Goal: Task Accomplishment & Management: Complete application form

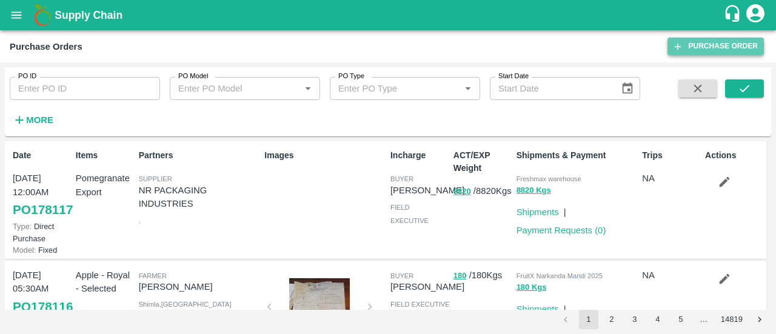
click at [688, 41] on link "Purchase Order" at bounding box center [715, 47] width 96 height 18
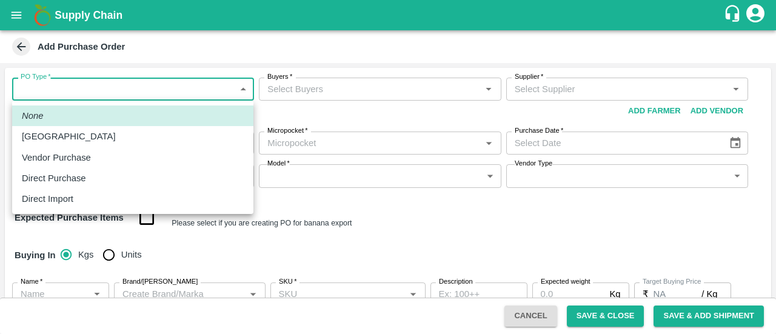
click at [107, 88] on body "Supply Chain Add Purchase Order PO Type   * ​ PO Type Buyers   * Buyers   * Sup…" at bounding box center [388, 167] width 776 height 334
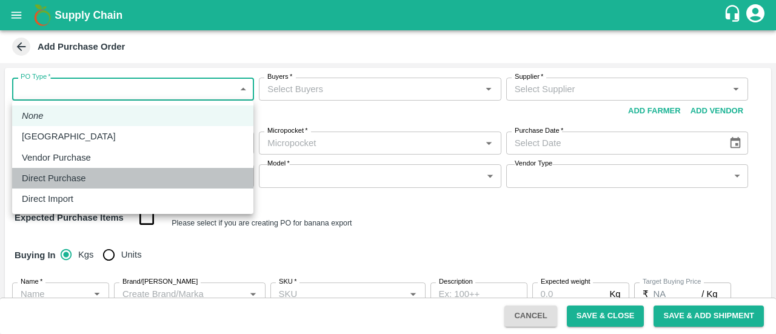
click at [72, 184] on p "Direct Purchase" at bounding box center [54, 178] width 64 height 13
type input "3"
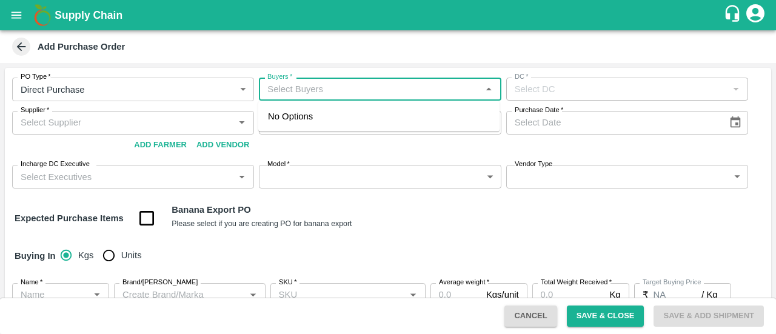
click at [310, 95] on input "Buyers   *" at bounding box center [369, 89] width 215 height 16
type input "amrut jadh"
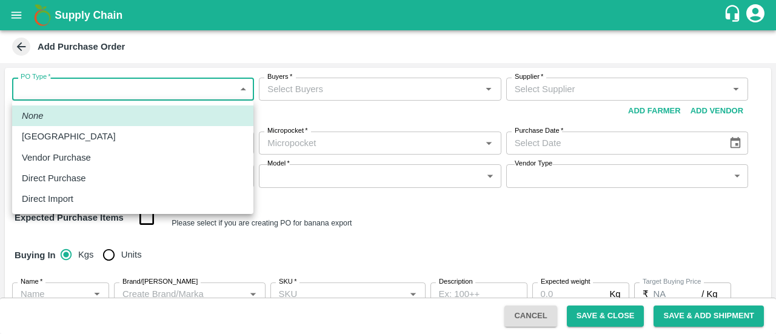
click at [117, 87] on body "Supply Chain Add Purchase Order PO Type   * ​ PO Type Buyers   * Buyers   * Sup…" at bounding box center [388, 167] width 776 height 334
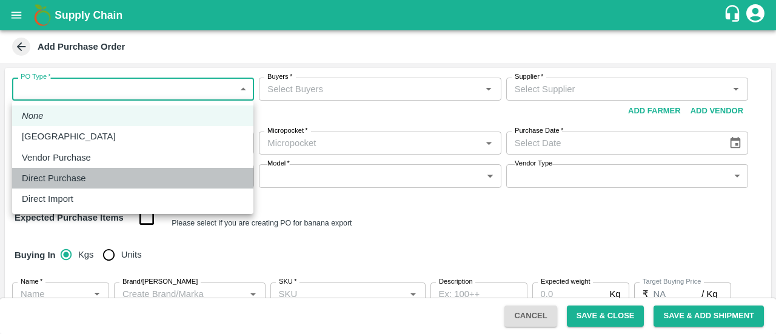
click at [78, 168] on li "Direct Purchase" at bounding box center [132, 178] width 241 height 21
type input "3"
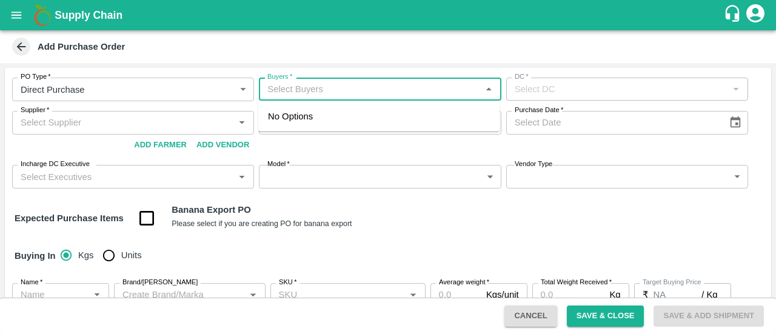
click at [322, 81] on input "Buyers   *" at bounding box center [369, 89] width 215 height 16
type input "am"
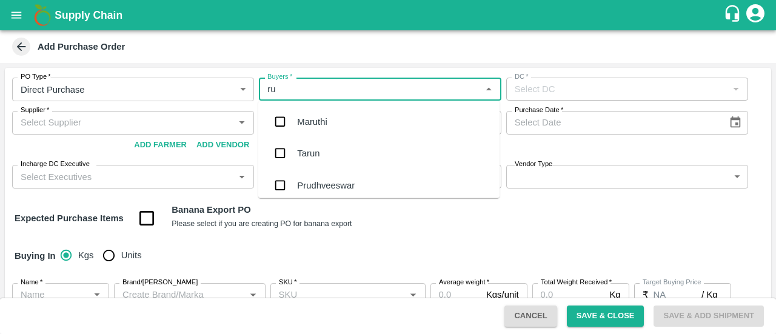
type input "rut"
type input "amru"
click at [279, 125] on input "checkbox" at bounding box center [280, 122] width 24 height 24
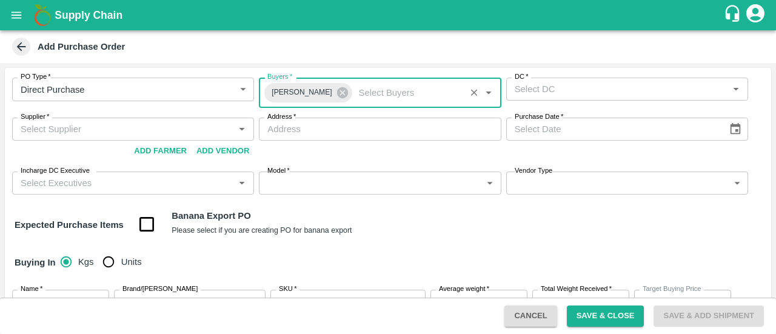
click at [555, 98] on div "DC   *" at bounding box center [627, 89] width 242 height 23
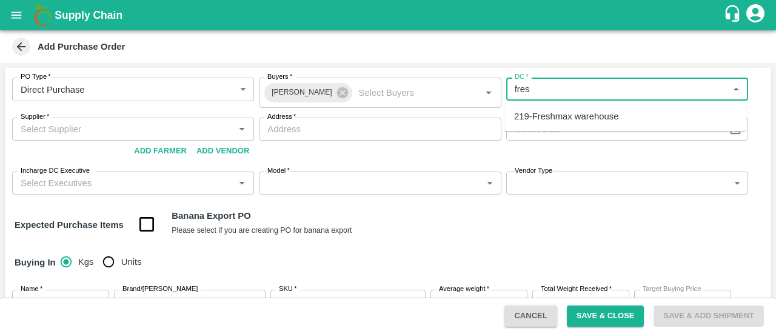
click at [542, 118] on div "219-Freshmax warehouse" at bounding box center [566, 116] width 104 height 13
click at [149, 119] on div "Supplier   *" at bounding box center [133, 129] width 242 height 23
type input "219-Freshmax warehouse"
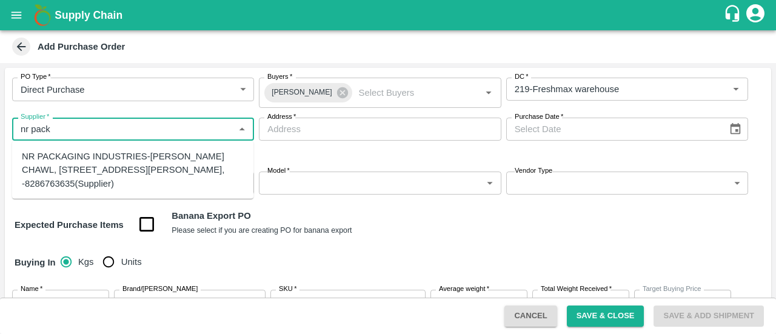
click at [116, 181] on div "NR PACKAGING INDUSTRIES-PANCHASHIL CHAWL, ROOM NO 2/31, NEAR ARUN VARMA CLINIC,…" at bounding box center [133, 170] width 222 height 41
type input "NR PACKAGING INDUSTRIES-PANCHASHIL CHAWL, ROOM NO 2/31, NEAR ARUN VARMA CLINIC,…"
type input "PANCHASHIL CHAWL, ROOM NO 2/31, NEAR ARUN VARMA CLINIC, SUNDAR BAUG, INDIRA NAG…"
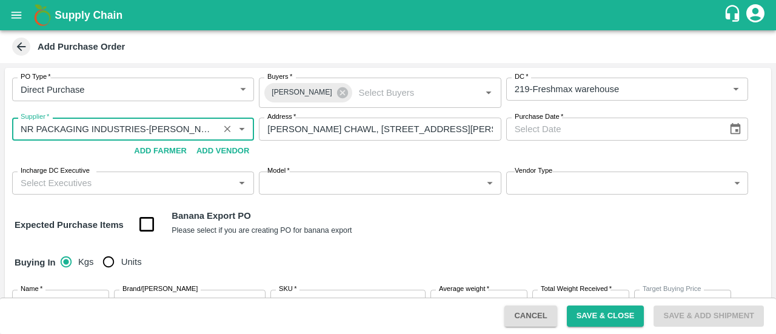
type input "NR PACKAGING INDUSTRIES-PANCHASHIL CHAWL, ROOM NO 2/31, NEAR ARUN VARMA CLINIC,…"
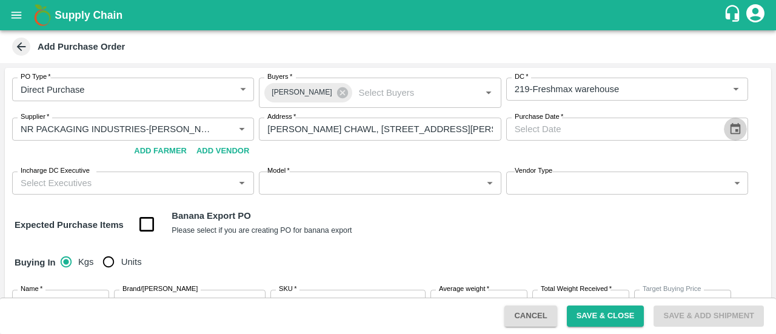
click at [730, 135] on icon "Choose date" at bounding box center [734, 128] width 13 height 13
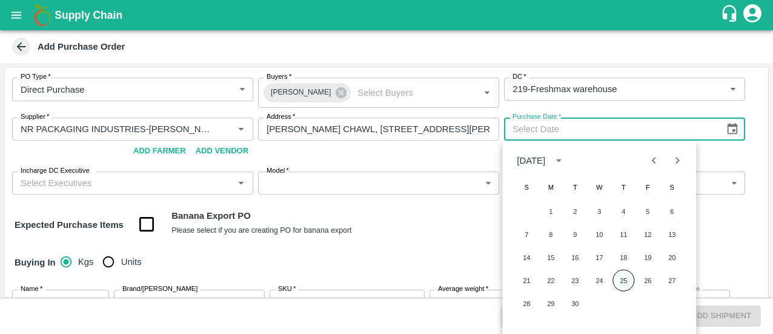
click at [619, 273] on button "25" at bounding box center [624, 281] width 22 height 22
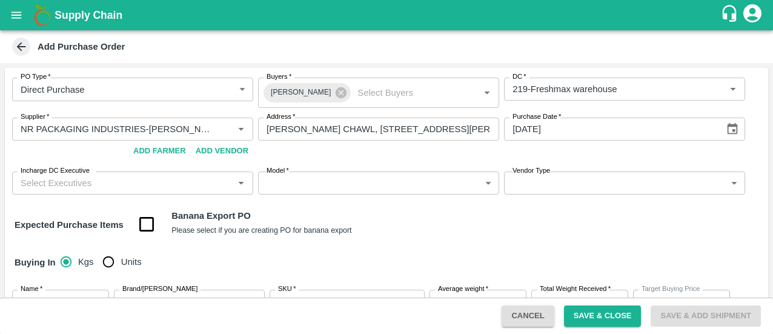
type input "25/09/2025"
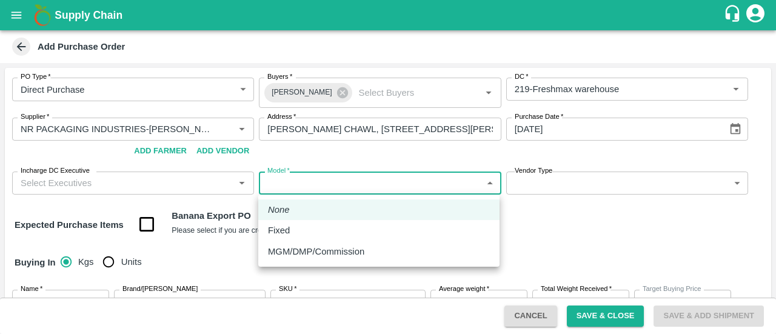
click at [305, 179] on body "Supply Chain Add Purchase Order PO Type   * Direct Purchase 3 PO Type Buyers   …" at bounding box center [388, 167] width 776 height 334
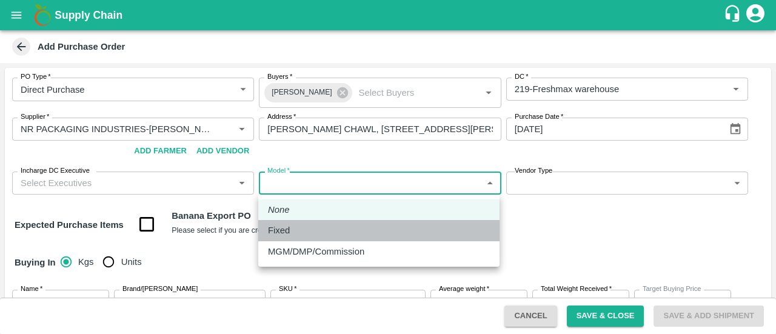
click at [307, 231] on div "Fixed" at bounding box center [379, 230] width 222 height 13
type input "Fixed"
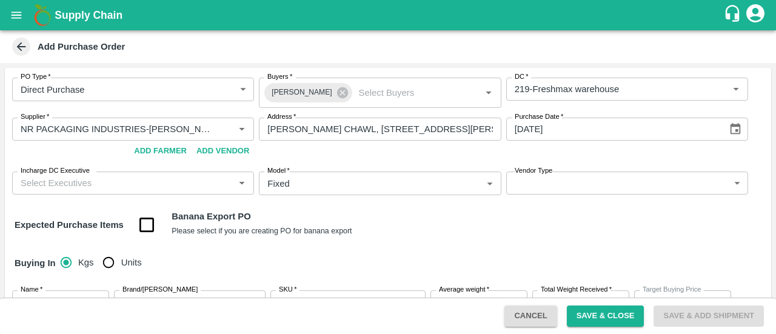
click at [545, 175] on label "Vendor Type" at bounding box center [534, 171] width 38 height 10
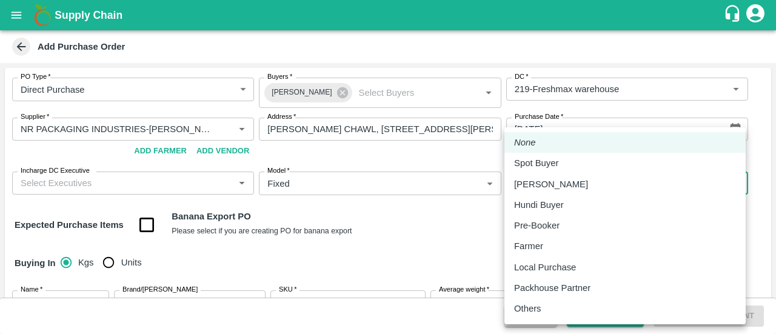
click at [547, 180] on body "Supply Chain Add Purchase Order PO Type   * Direct Purchase 3 PO Type Buyers   …" at bounding box center [388, 167] width 776 height 334
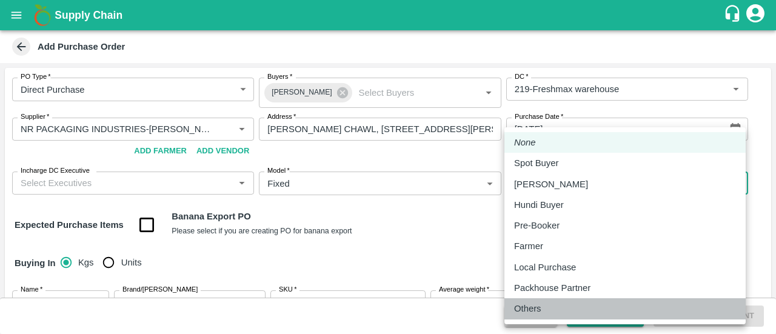
click at [520, 307] on p "Others" at bounding box center [527, 308] width 27 height 13
type input "OTHER"
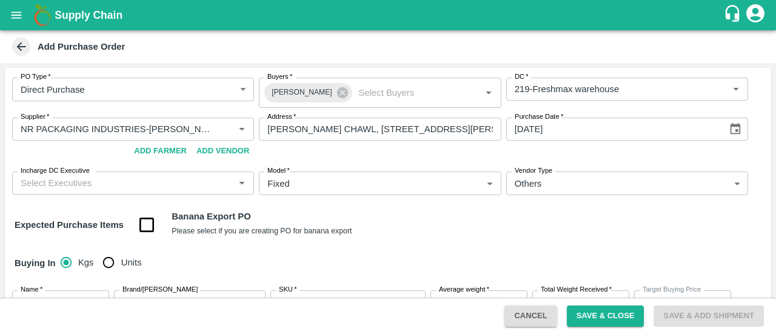
click at [444, 241] on div "PO Type   * Direct Purchase 3 PO Type Buyers   * Amrut Jadhav Buyers   * DC   *…" at bounding box center [388, 272] width 766 height 408
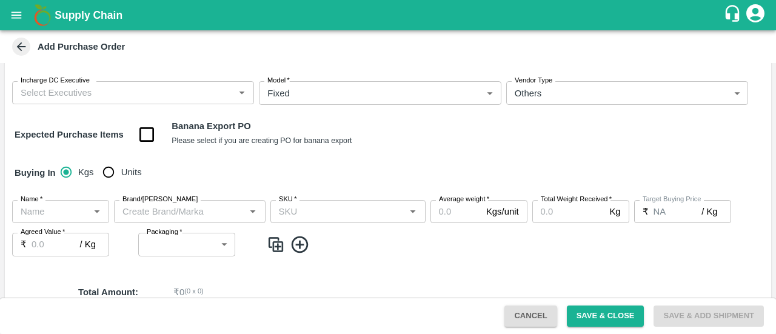
scroll to position [92, 0]
click at [57, 211] on input "Name   *" at bounding box center [51, 210] width 70 height 16
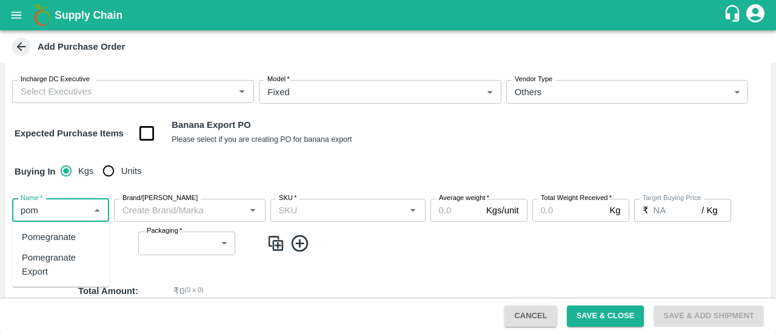
click at [52, 260] on div "Pomegranate Export" at bounding box center [61, 264] width 78 height 27
type input "Pomegranate Export"
click at [159, 210] on input "Brand/Marka" at bounding box center [180, 210] width 124 height 16
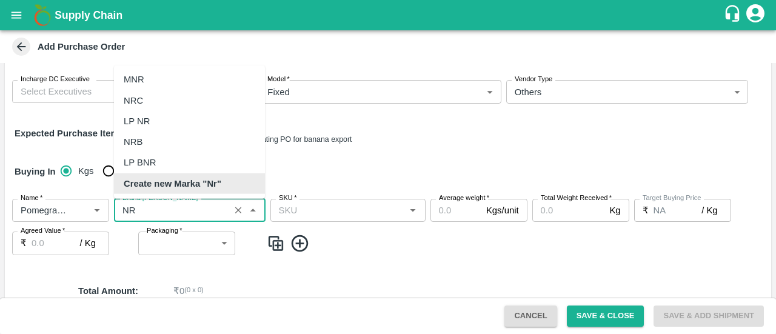
scroll to position [0, 0]
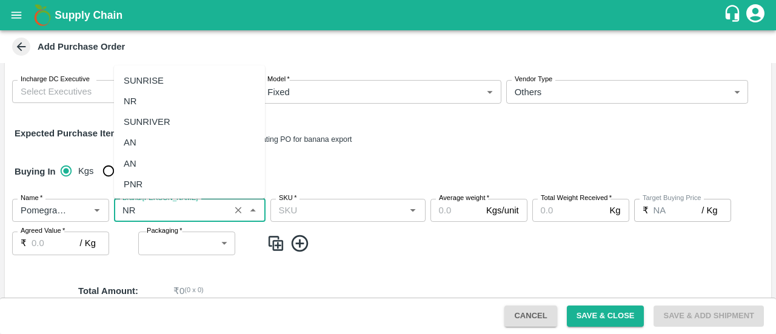
click at [158, 110] on div "NR" at bounding box center [189, 101] width 151 height 21
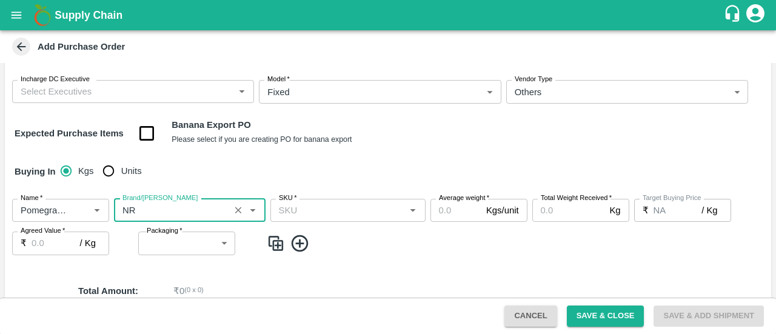
type input "NR"
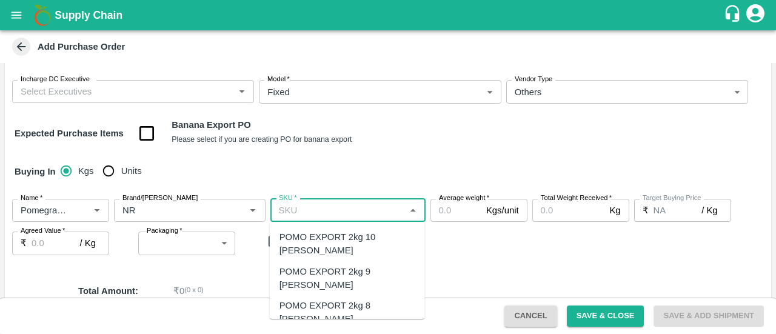
click at [324, 205] on input "SKU   *" at bounding box center [338, 210] width 128 height 16
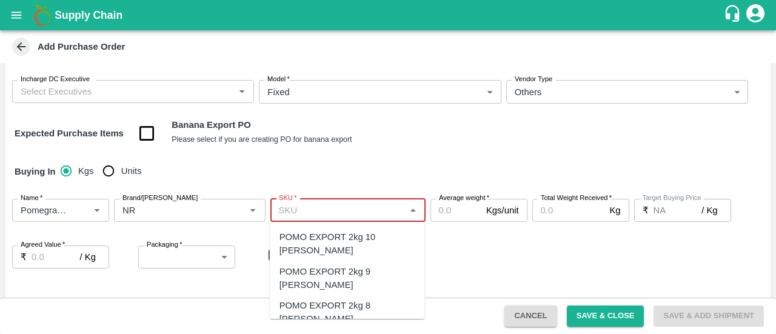
click at [333, 217] on input "SKU   *" at bounding box center [338, 210] width 128 height 16
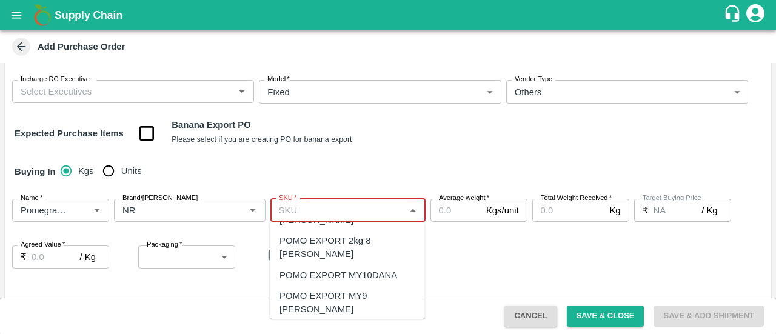
scroll to position [65, 0]
click at [340, 323] on div "POMO EXPORT MY12 DANA" at bounding box center [339, 329] width 120 height 13
type input "POMO EXPORT MY12 DANA"
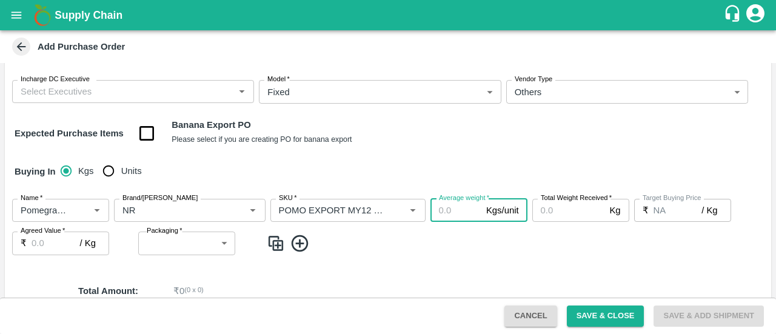
click at [445, 216] on input "Average weight   *" at bounding box center [455, 210] width 51 height 23
type input "3.1"
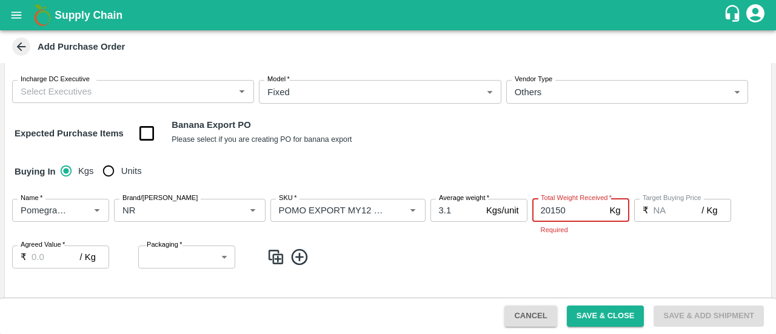
type input "20150"
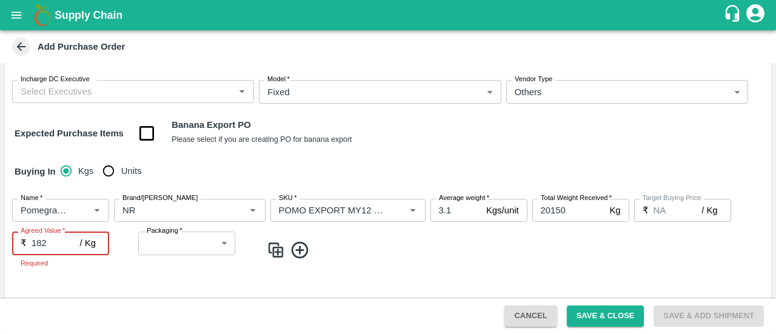
type input "182"
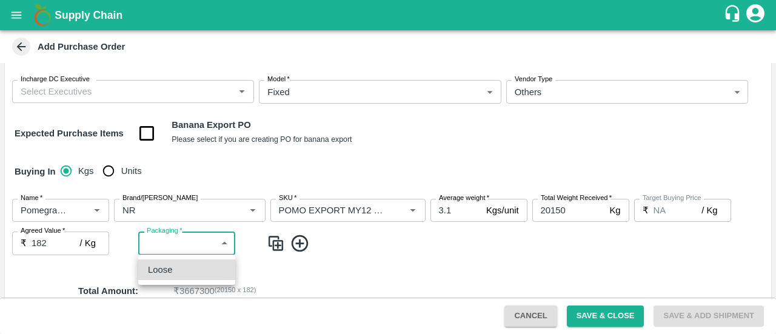
click at [207, 243] on body "Supply Chain Add Purchase Order PO Type   * Direct Purchase 3 PO Type Buyers   …" at bounding box center [388, 167] width 776 height 334
click at [192, 268] on div "Loose" at bounding box center [187, 269] width 78 height 13
type input "258"
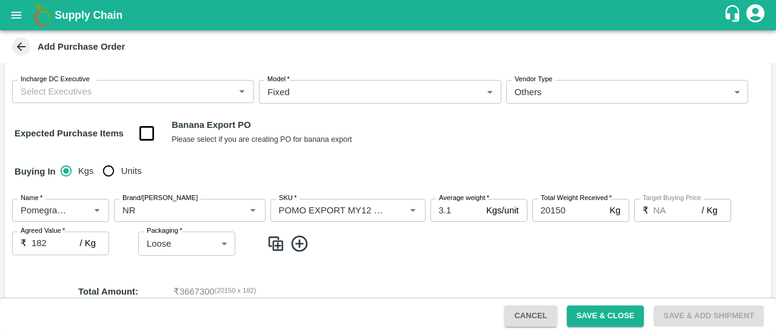
click at [402, 275] on div "Total Amount : ₹ 3667300 ( 20150 x 182 )" at bounding box center [388, 291] width 766 height 33
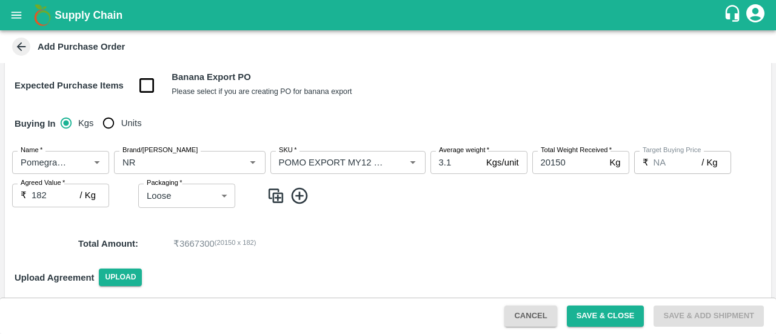
scroll to position [142, 0]
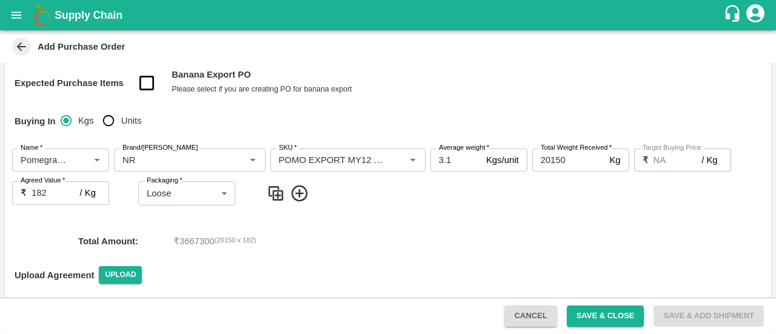
click at [544, 132] on div "Buying In Kgs Units" at bounding box center [388, 121] width 766 height 35
click at [585, 110] on div "Buying In Kgs Units" at bounding box center [388, 121] width 766 height 35
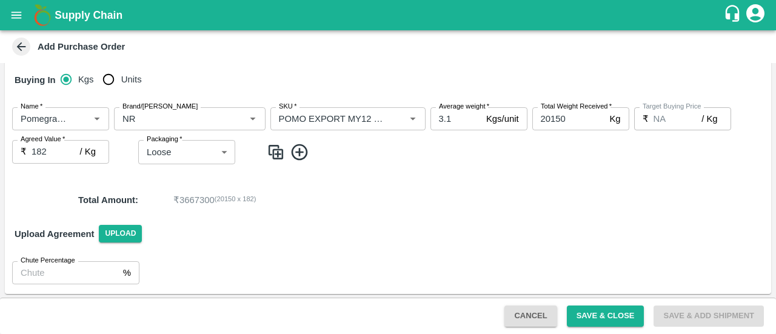
scroll to position [184, 0]
click at [418, 231] on div "Upload Agreement Upload" at bounding box center [388, 233] width 766 height 35
click at [600, 313] on button "Save & Close" at bounding box center [606, 315] width 78 height 21
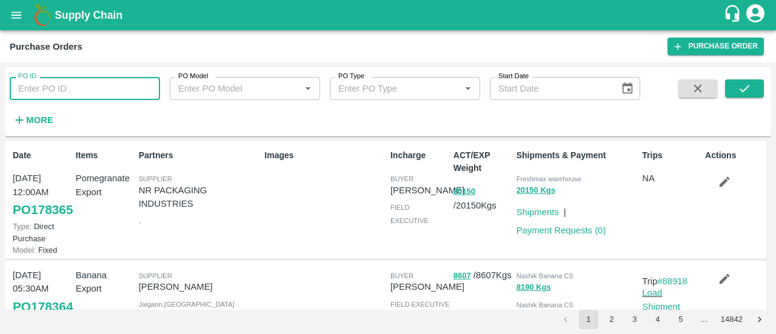
click at [60, 86] on input "PO ID" at bounding box center [85, 88] width 150 height 23
paste input "178117"
type input "178117"
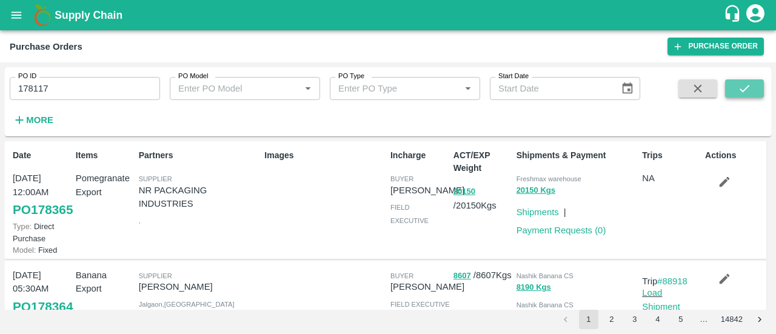
click at [754, 87] on button "submit" at bounding box center [744, 88] width 39 height 18
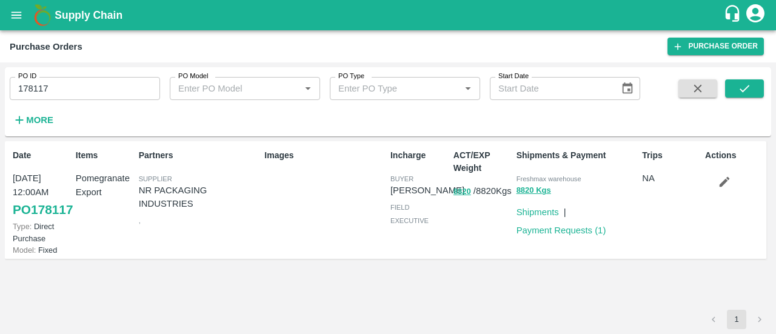
click at [474, 169] on p "ACT/EXP Weight" at bounding box center [482, 161] width 58 height 25
click at [568, 229] on link "Payment Requests ( 1 )" at bounding box center [561, 230] width 90 height 10
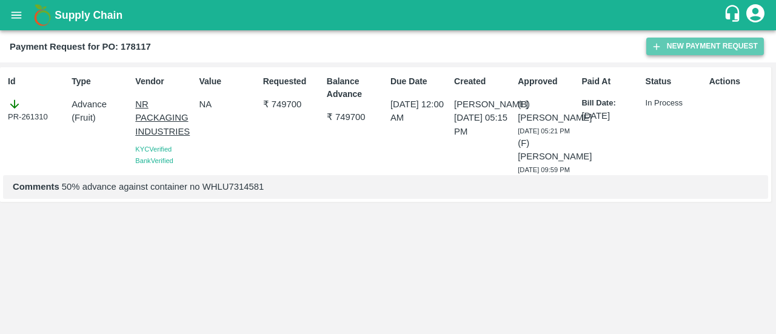
click at [682, 44] on button "New Payment Request" at bounding box center [705, 47] width 118 height 18
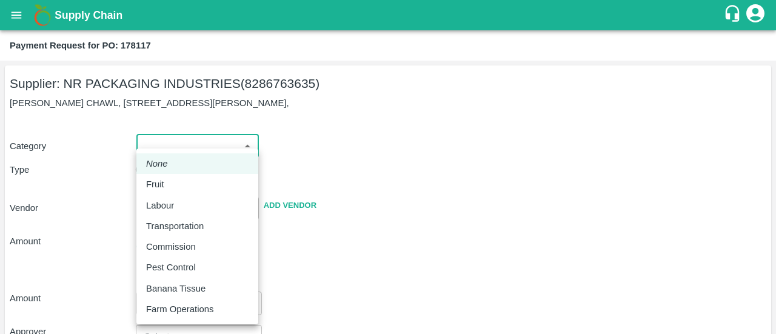
click at [176, 147] on body "Supply Chain Payment Request for PO: 178117 Supplier: NR PACKAGING INDUSTRIES (…" at bounding box center [388, 167] width 776 height 334
click at [170, 176] on li "Fruit" at bounding box center [197, 184] width 122 height 21
type input "1"
type input "NR PACKAGING INDUSTRIES - 8286763635(Supplier)"
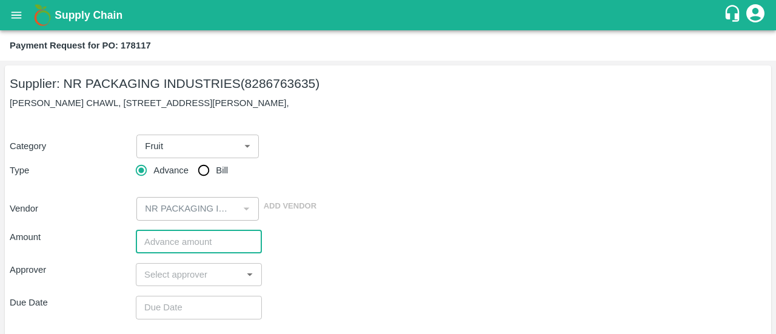
click at [164, 239] on input "number" at bounding box center [199, 241] width 126 height 23
paste input "-299880"
click at [149, 244] on input "-299880" at bounding box center [199, 241] width 126 height 23
type input "299880"
click at [168, 273] on input "input" at bounding box center [188, 275] width 99 height 16
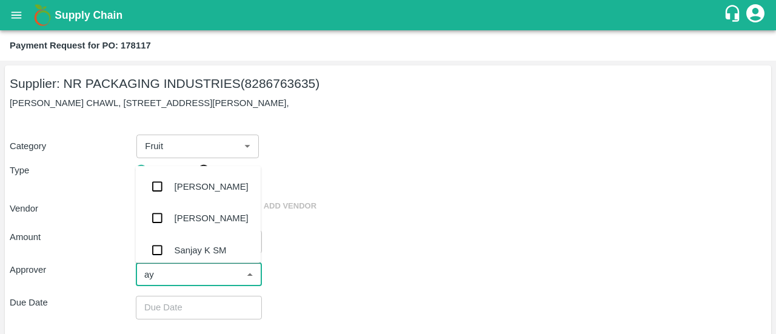
type input "ayu"
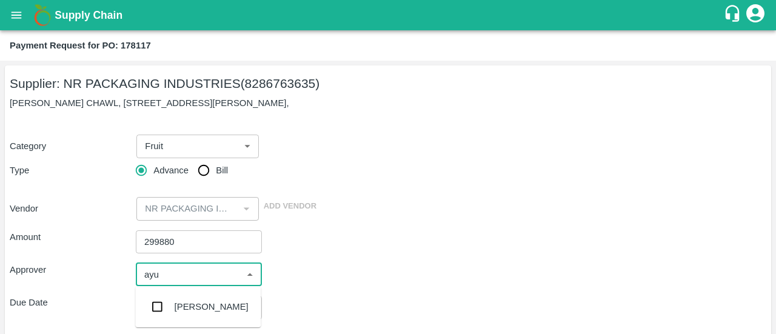
click at [156, 305] on input "checkbox" at bounding box center [157, 307] width 24 height 24
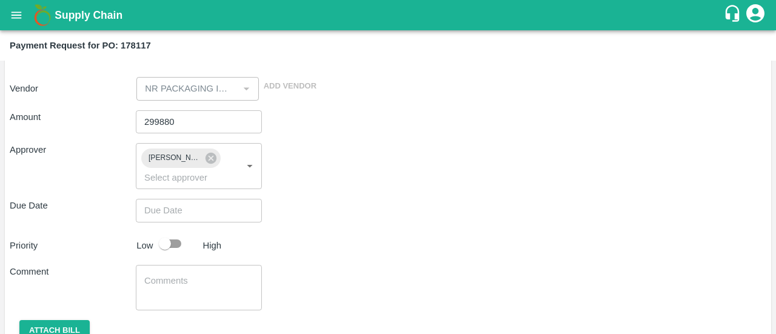
scroll to position [121, 0]
type input "DD/MM/YYYY hh:mm aa"
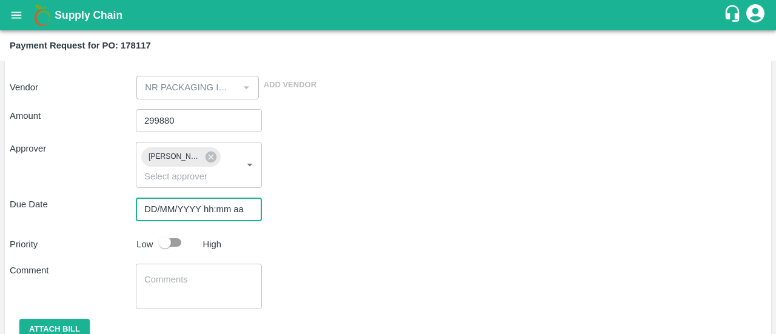
click at [212, 207] on input "DD/MM/YYYY hh:mm aa" at bounding box center [195, 209] width 118 height 23
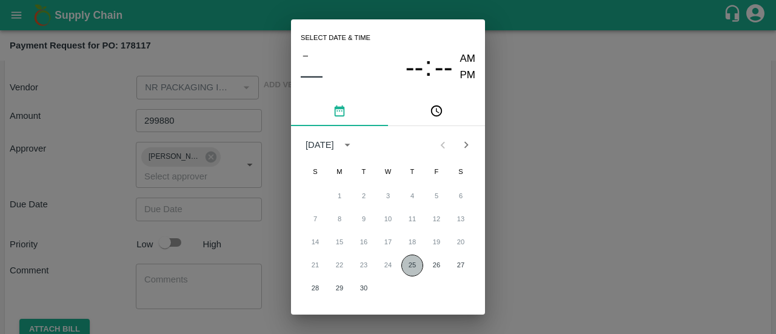
click at [401, 265] on button "25" at bounding box center [412, 266] width 22 height 22
type input "[DATE] 12:00 AM"
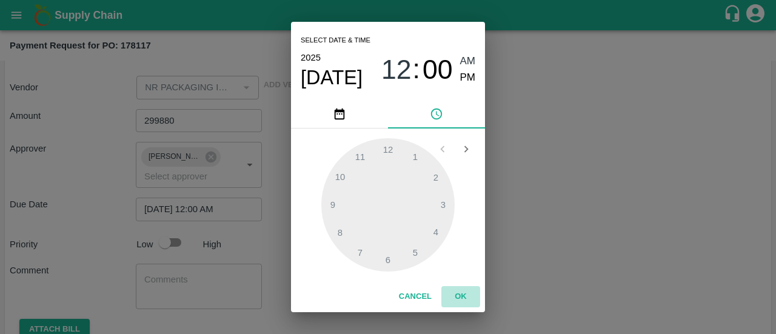
click at [459, 300] on button "OK" at bounding box center [460, 296] width 39 height 21
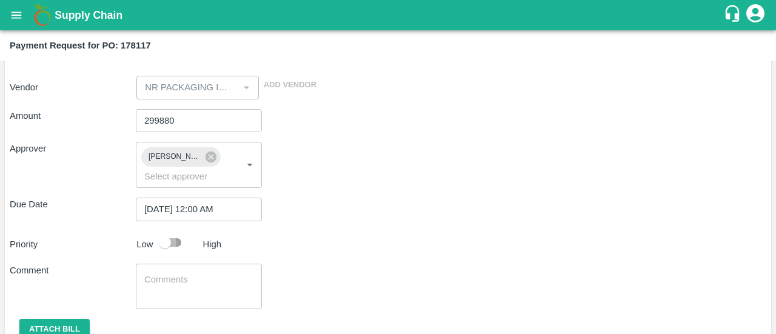
click at [184, 241] on input "checkbox" at bounding box center [164, 242] width 69 height 23
checkbox input "true"
click at [162, 277] on textarea at bounding box center [198, 285] width 109 height 25
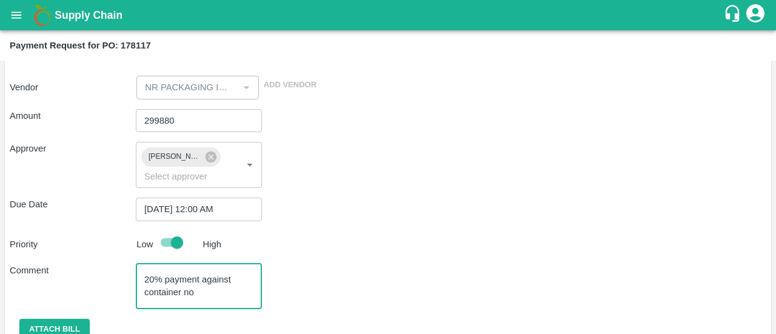
paste textarea "WHLU7314581"
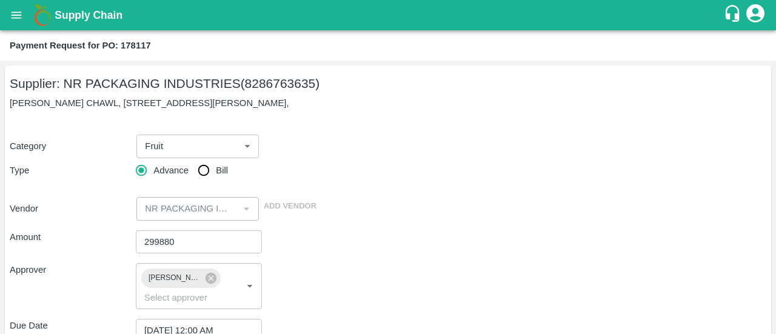
scroll to position [172, 0]
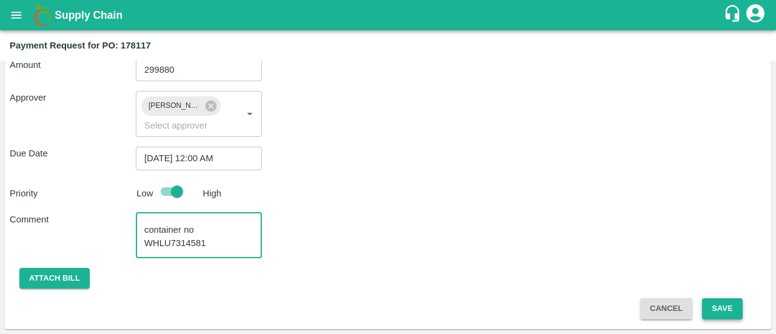
type textarea "20% payment against container no WHLU7314581"
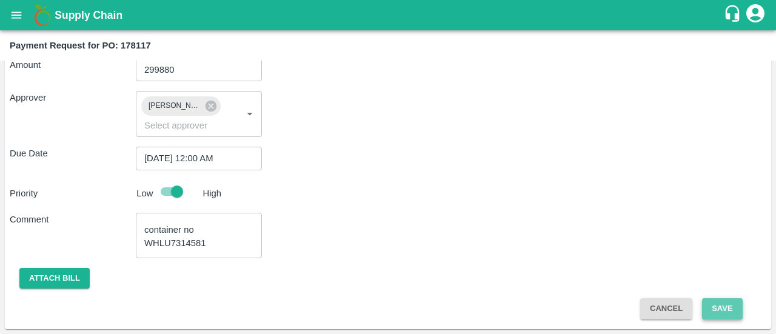
click at [718, 310] on button "Save" at bounding box center [722, 308] width 40 height 21
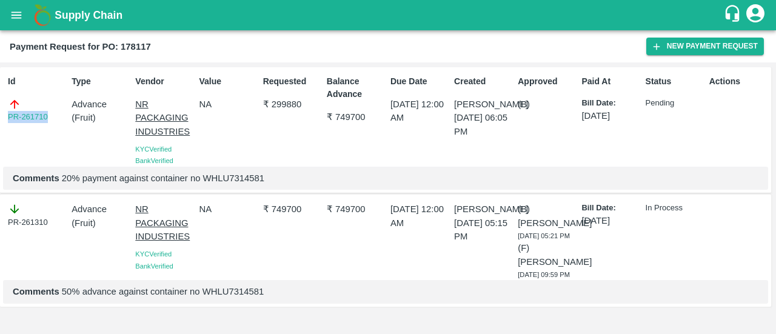
drag, startPoint x: 57, startPoint y: 115, endPoint x: 0, endPoint y: 139, distance: 62.2
click at [0, 139] on div "Id PR-261710 Type Advance ( Fruit ) Vendor NR PACKAGING INDUSTRIES KYC Verified…" at bounding box center [385, 130] width 771 height 126
copy link "PR-261710"
drag, startPoint x: 305, startPoint y: 102, endPoint x: 269, endPoint y: 112, distance: 37.5
drag, startPoint x: 269, startPoint y: 112, endPoint x: 303, endPoint y: 116, distance: 34.2
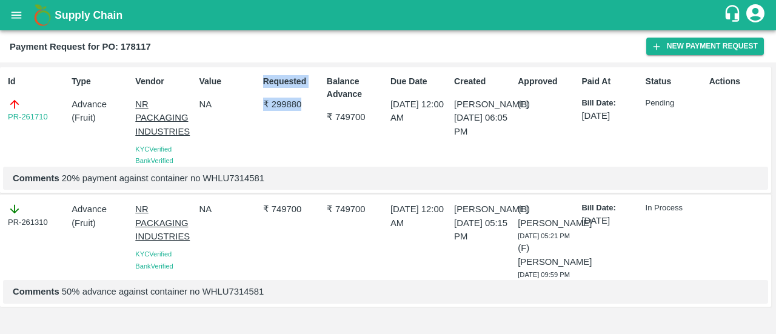
click at [303, 116] on div "Id PR-261710 Type Advance ( Fruit ) Vendor NR PACKAGING INDUSTRIES KYC Verified…" at bounding box center [385, 130] width 771 height 126
click at [303, 116] on div "Requested ₹ 299880" at bounding box center [290, 118] width 64 height 96
drag, startPoint x: 304, startPoint y: 102, endPoint x: 268, endPoint y: 108, distance: 35.7
click at [268, 108] on p "₹ 299880" at bounding box center [292, 104] width 59 height 13
copy p "299880"
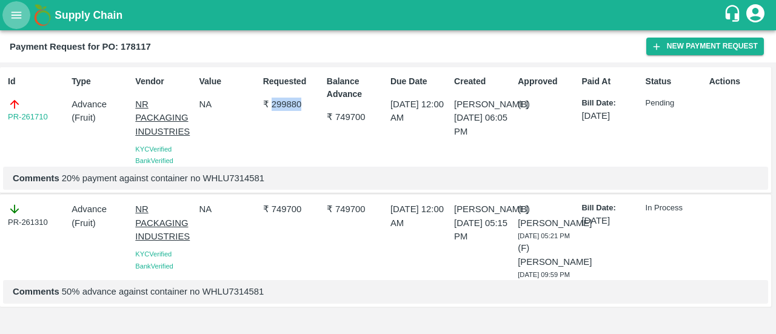
click at [19, 18] on icon "open drawer" at bounding box center [17, 15] width 10 height 7
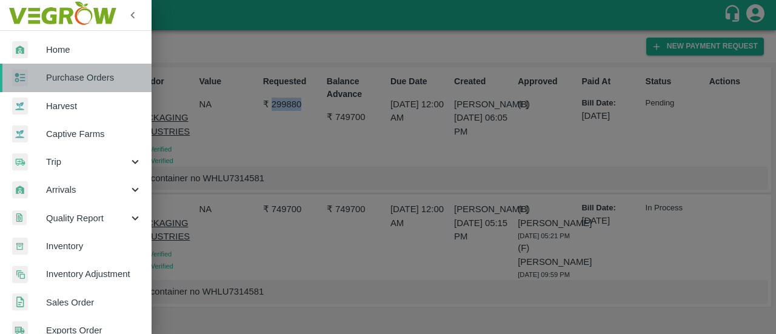
click at [85, 77] on span "Purchase Orders" at bounding box center [94, 77] width 96 height 13
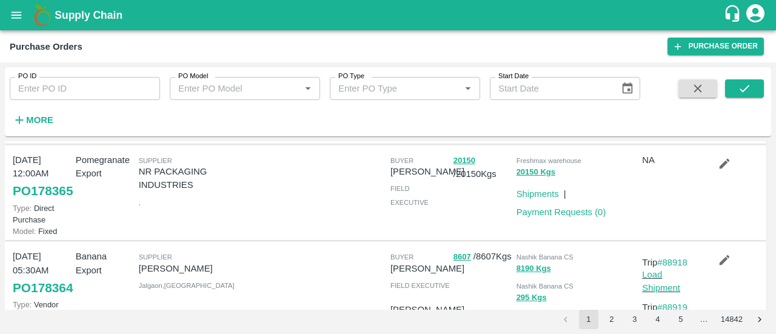
scroll to position [106, 0]
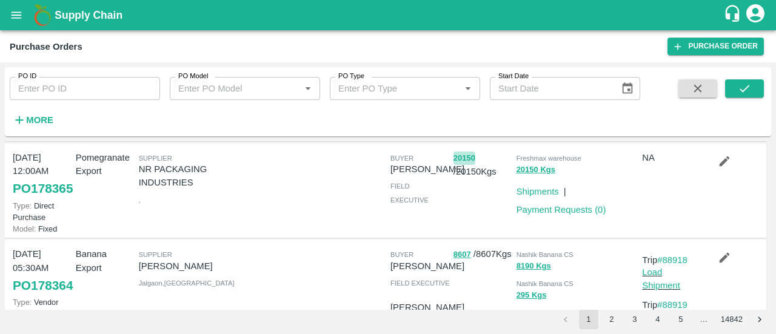
click at [466, 165] on button "20150" at bounding box center [464, 159] width 22 height 14
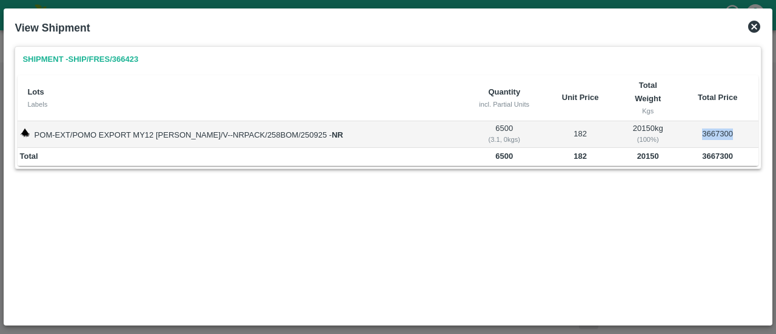
drag, startPoint x: 728, startPoint y: 132, endPoint x: 695, endPoint y: 138, distance: 34.6
click at [695, 138] on td "3667300" at bounding box center [717, 134] width 81 height 27
copy td "3667300"
click at [750, 30] on icon at bounding box center [754, 27] width 12 height 12
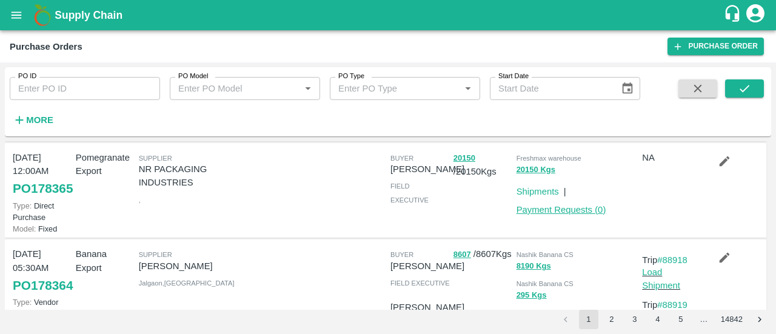
click at [533, 215] on link "Payment Requests ( 0 )" at bounding box center [561, 210] width 90 height 10
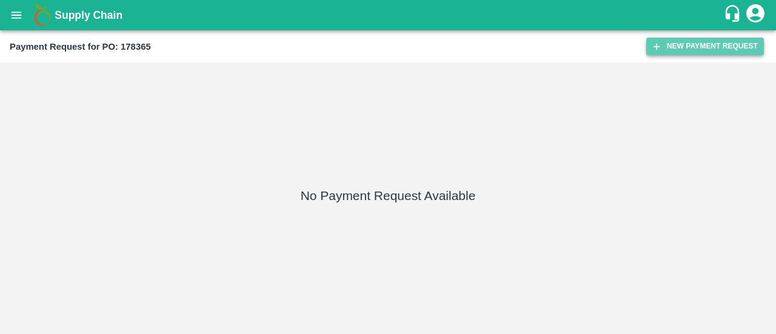
click at [698, 47] on button "New Payment Request" at bounding box center [705, 47] width 118 height 18
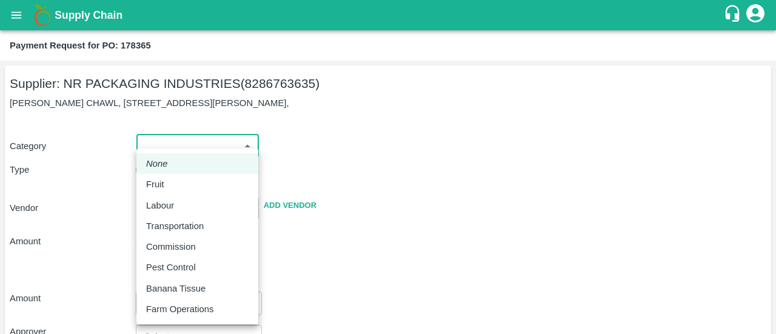
click at [192, 141] on body "Supply Chain Payment Request for PO: 178365 Supplier: NR PACKAGING INDUSTRIES (…" at bounding box center [388, 167] width 776 height 334
click at [172, 184] on div "Fruit" at bounding box center [197, 184] width 102 height 13
type input "1"
type input "NR PACKAGING INDUSTRIES - 8286763635(Supplier)"
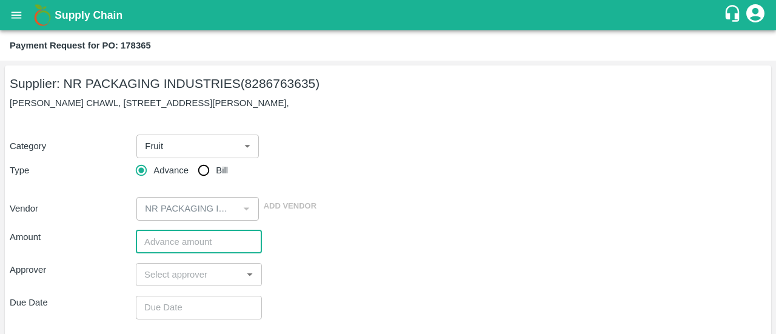
click at [168, 239] on input "number" at bounding box center [199, 241] width 126 height 23
paste input "2567110"
type input "2567110"
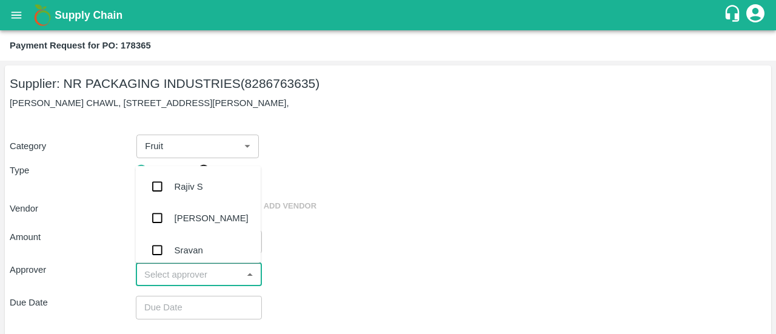
click at [175, 272] on input "input" at bounding box center [188, 275] width 99 height 16
type input "ayu"
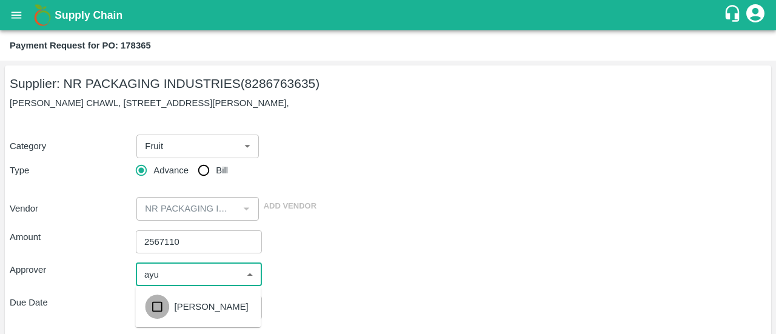
click at [161, 310] on input "checkbox" at bounding box center [157, 307] width 24 height 24
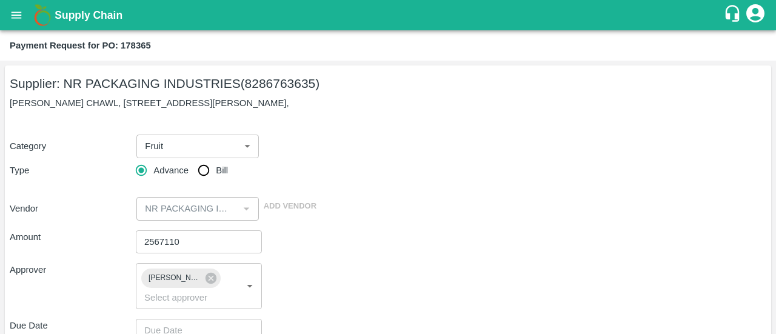
click at [371, 249] on div "Amount 2567110 ​" at bounding box center [388, 241] width 756 height 23
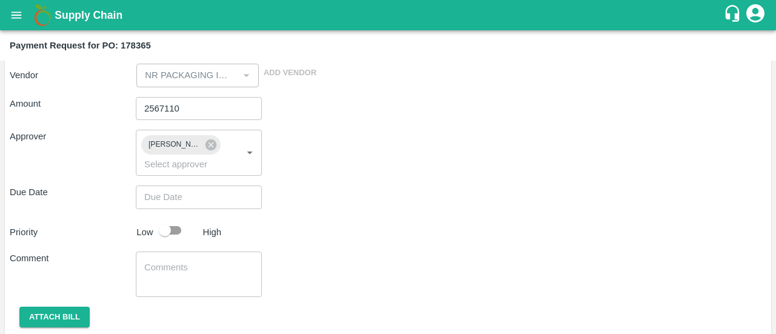
scroll to position [138, 0]
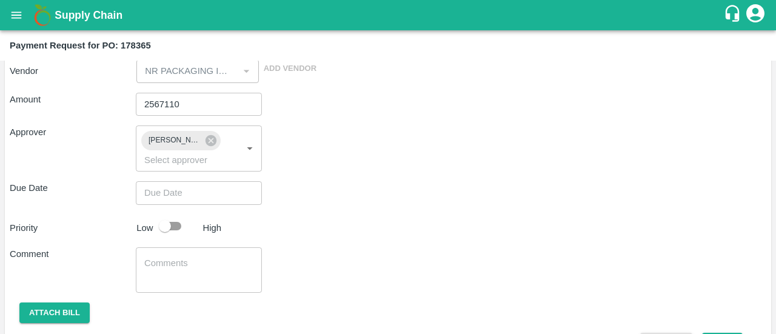
type input "DD/MM/YYYY hh:mm aa"
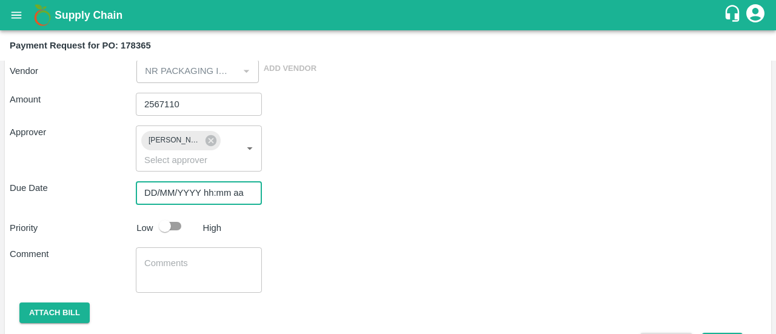
click at [200, 190] on input "DD/MM/YYYY hh:mm aa" at bounding box center [195, 192] width 118 height 23
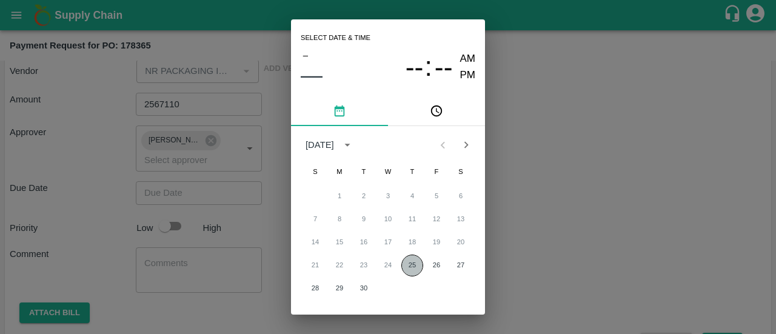
click at [405, 266] on button "25" at bounding box center [412, 266] width 22 height 22
type input "[DATE] 12:00 AM"
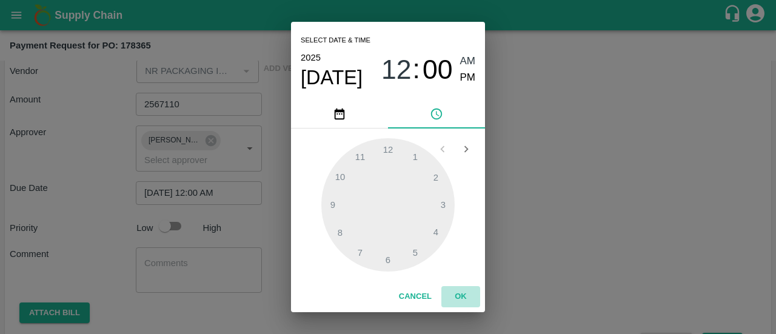
click at [469, 295] on button "OK" at bounding box center [460, 296] width 39 height 21
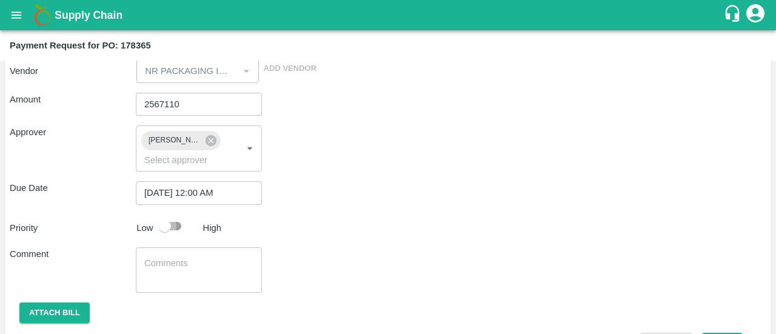
click at [174, 231] on input "checkbox" at bounding box center [164, 226] width 69 height 23
checkbox input "true"
click at [169, 254] on div "x ​" at bounding box center [199, 269] width 126 height 45
click at [201, 284] on div "70% advance against container no x ​" at bounding box center [199, 269] width 126 height 45
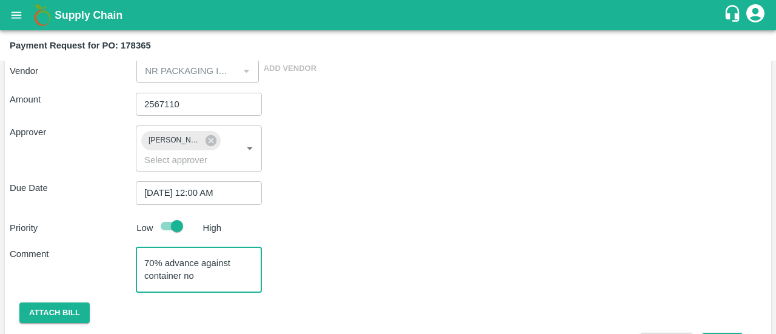
paste textarea "SEKU9101799"
type textarea "70% advance against container no SEKU9101799"
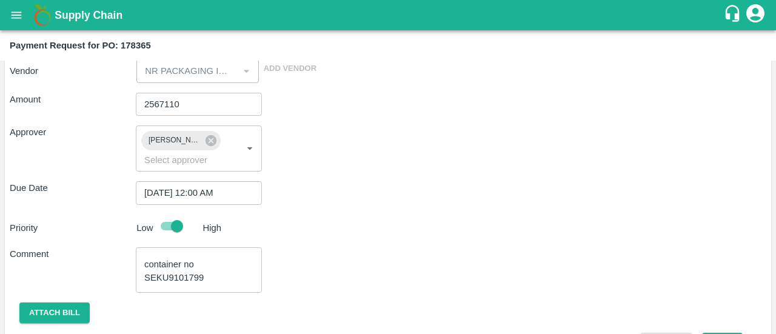
click at [513, 152] on div "Approver [PERSON_NAME] ​" at bounding box center [388, 148] width 756 height 46
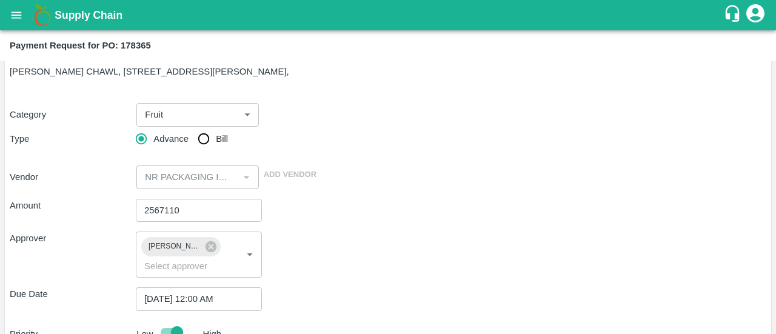
scroll to position [172, 0]
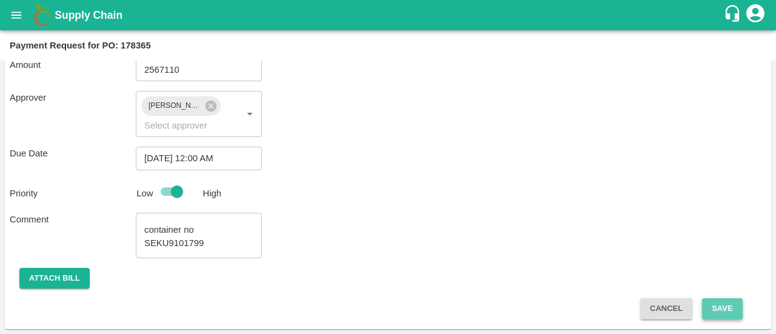
click at [708, 305] on button "Save" at bounding box center [722, 308] width 40 height 21
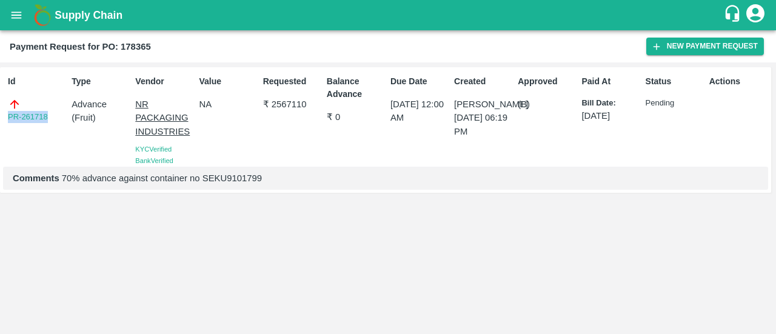
drag, startPoint x: 56, startPoint y: 121, endPoint x: 0, endPoint y: 134, distance: 57.9
click at [0, 134] on div "Id PR-261718 Type Advance ( Fruit ) Vendor NR PACKAGING INDUSTRIES KYC Verified…" at bounding box center [385, 129] width 771 height 125
copy link "PR-261718"
